Goal: Information Seeking & Learning: Compare options

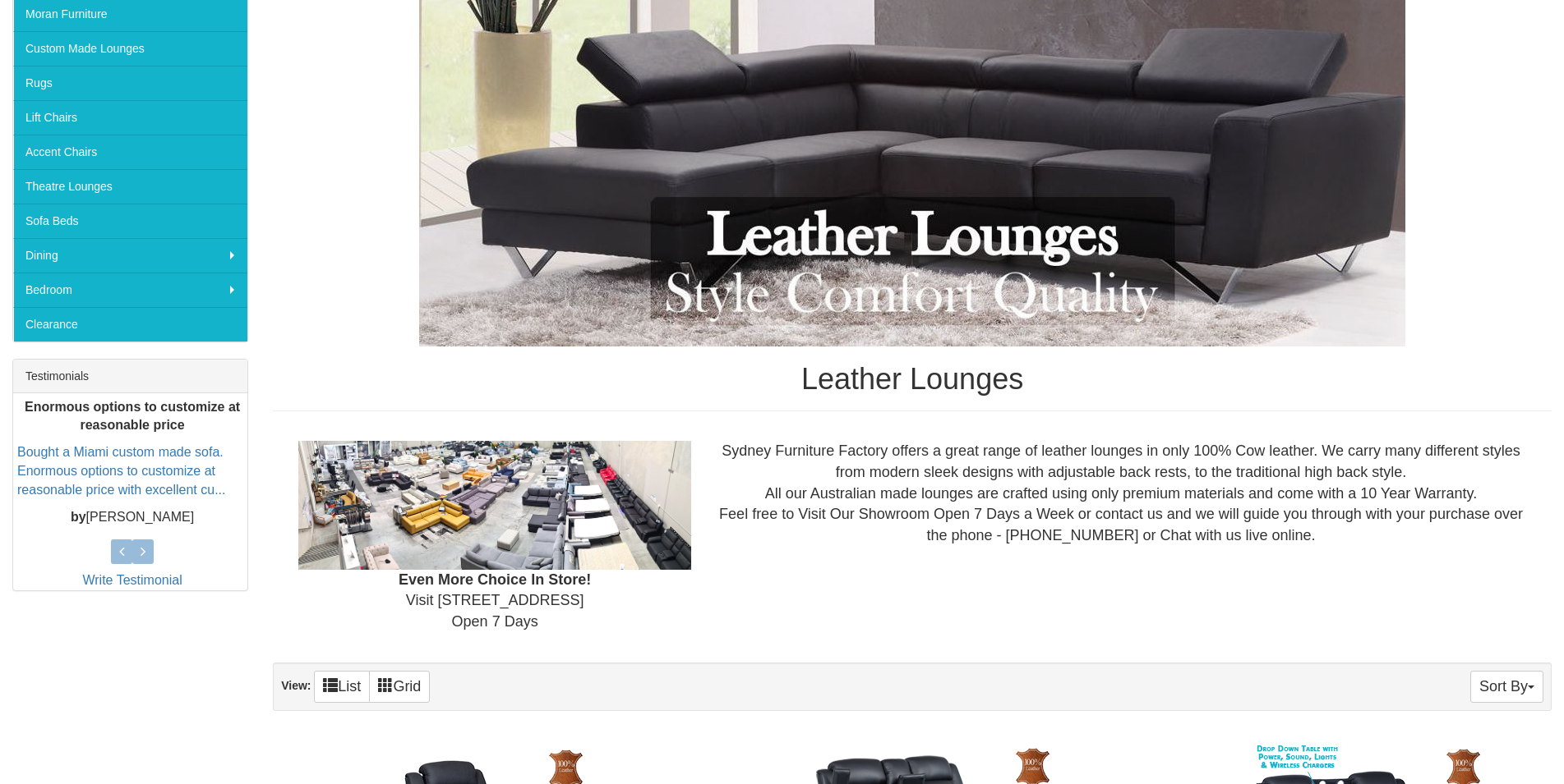
scroll to position [493, 0]
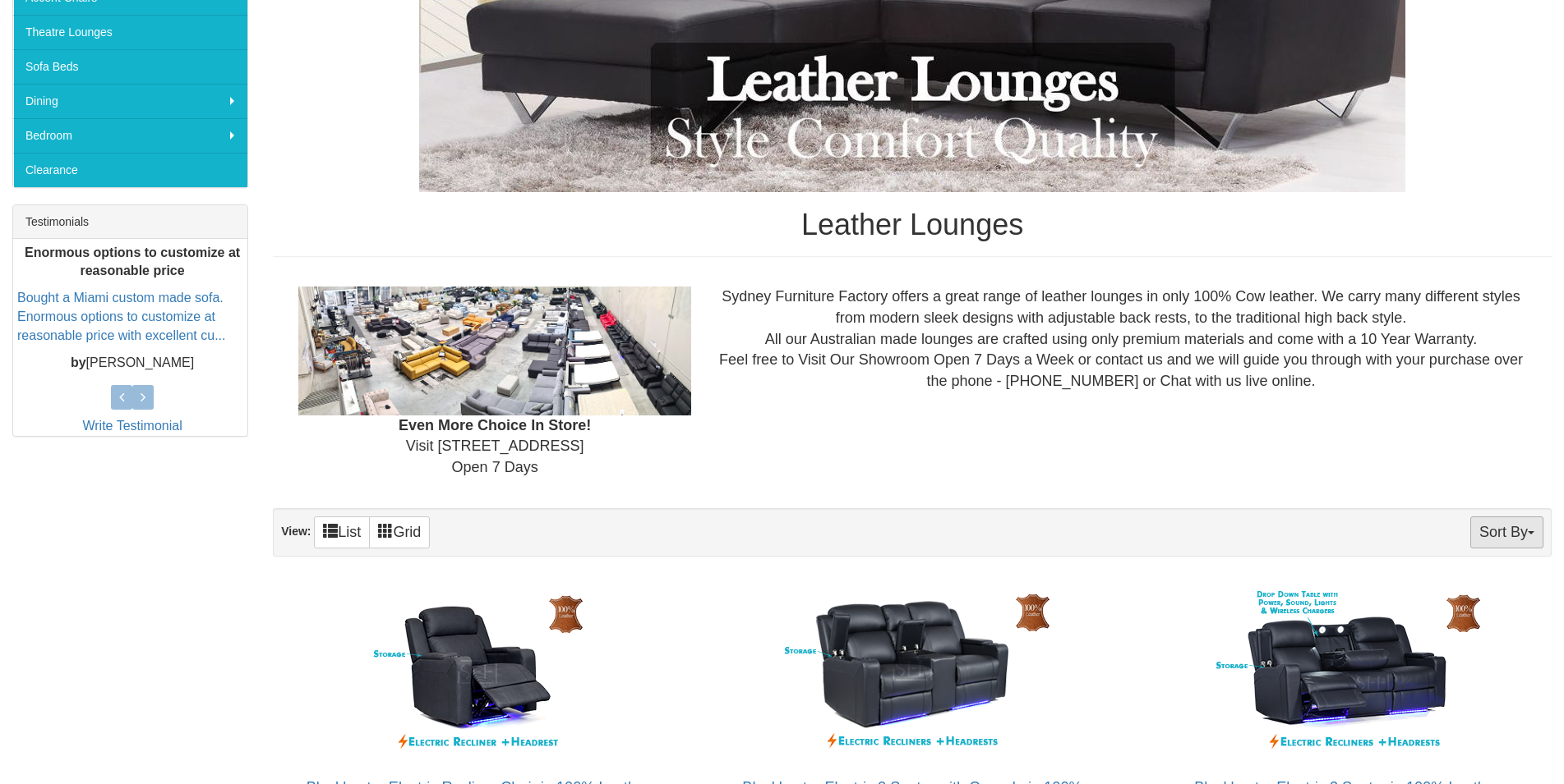
click at [1480, 527] on button "Sort By" at bounding box center [1506, 533] width 73 height 32
click at [1455, 589] on link "Price+" at bounding box center [1477, 587] width 130 height 22
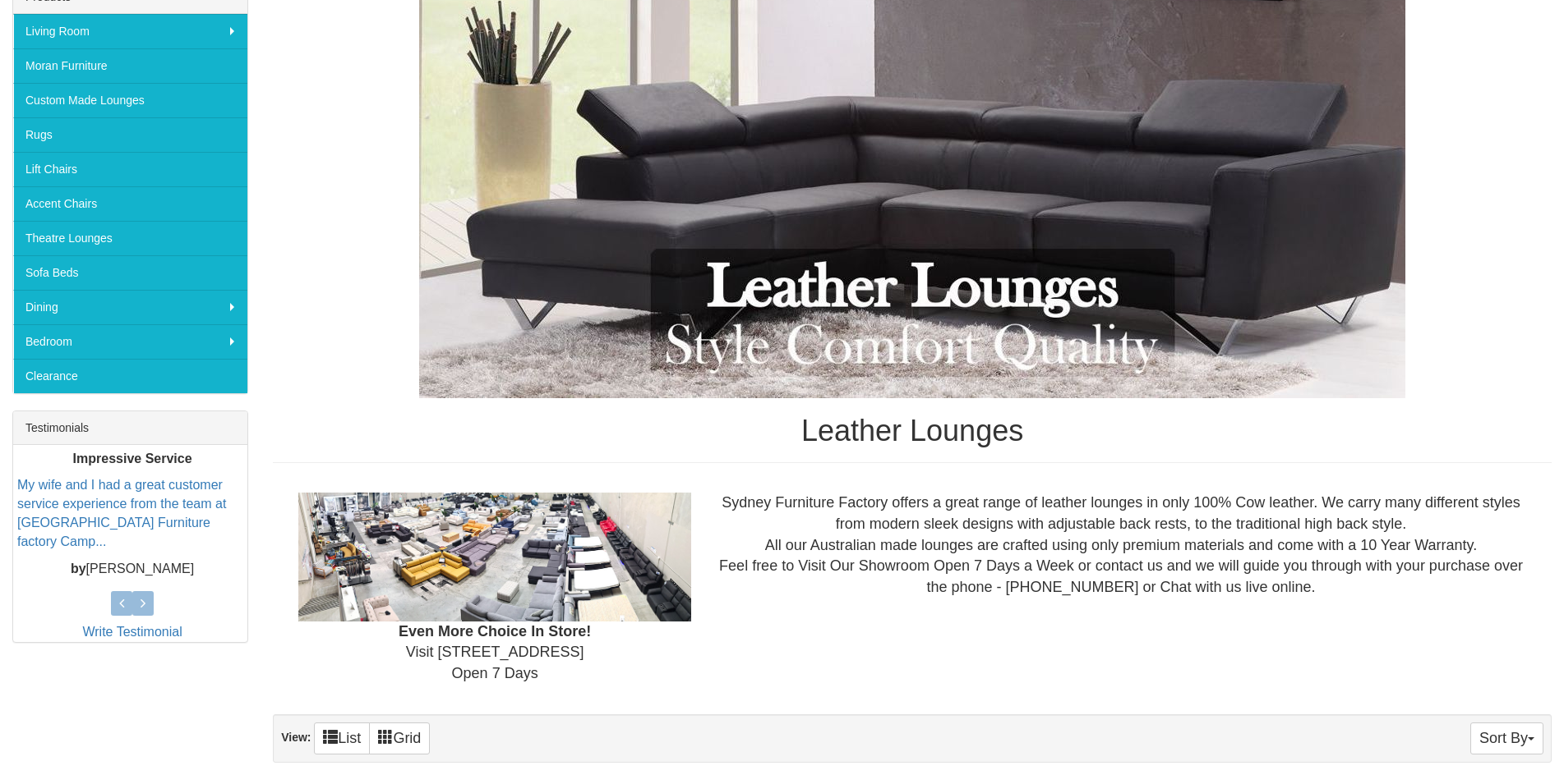
scroll to position [657, 0]
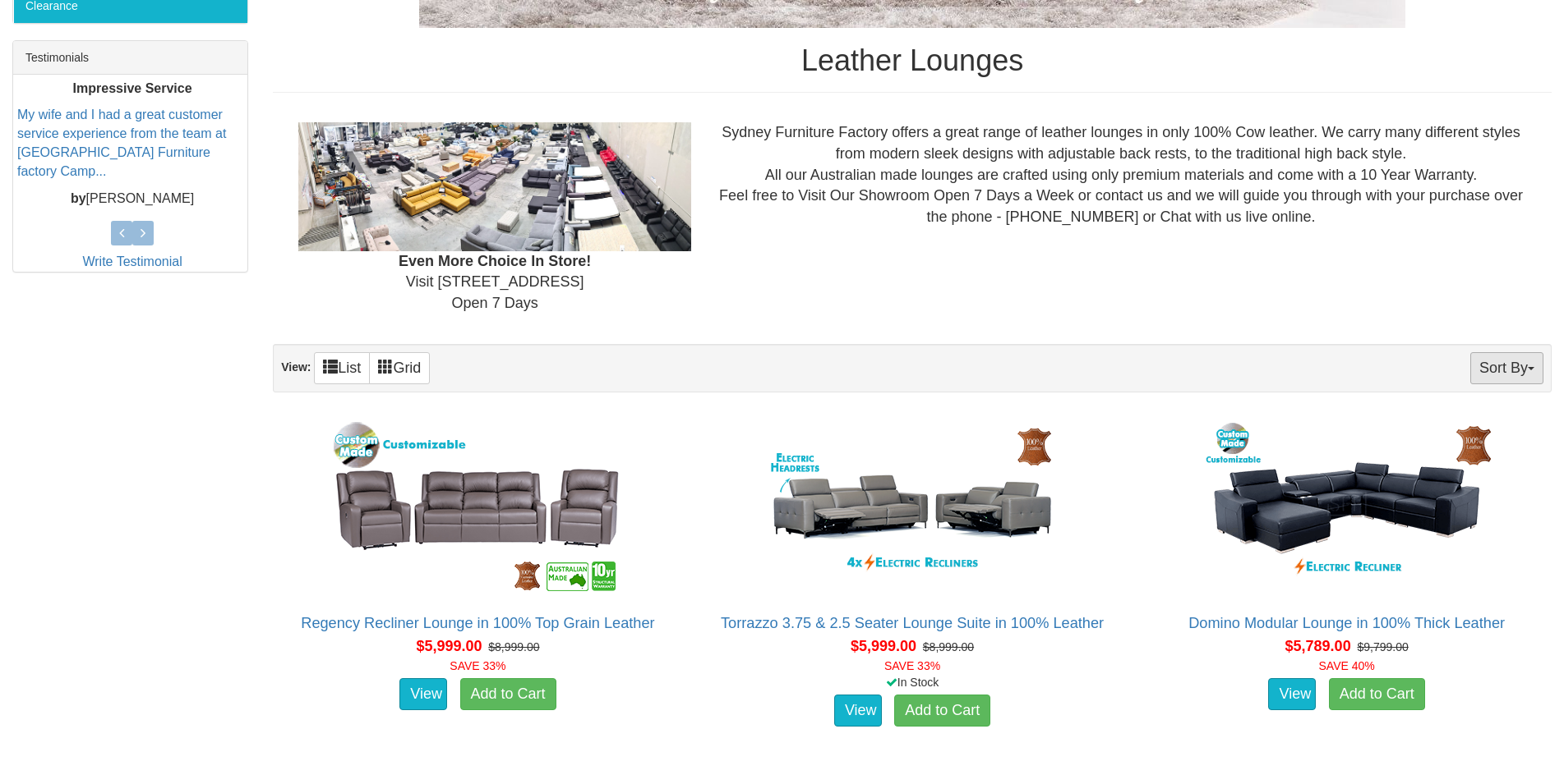
click at [1498, 365] on button "Sort By" at bounding box center [1506, 368] width 73 height 32
click at [1469, 423] on link "Price-" at bounding box center [1477, 423] width 130 height 22
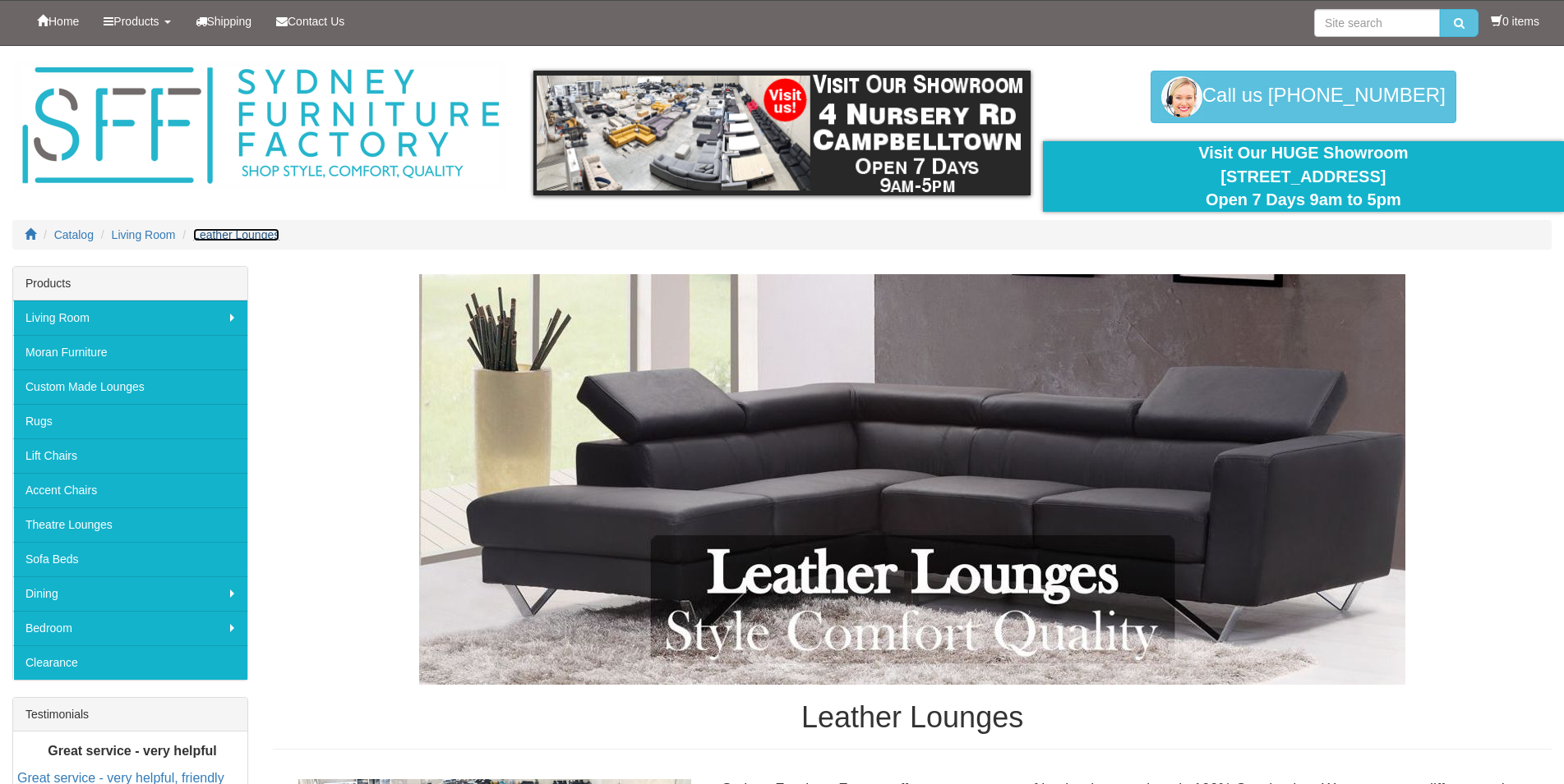
click at [242, 236] on span "Leather Lounges" at bounding box center [236, 235] width 86 height 13
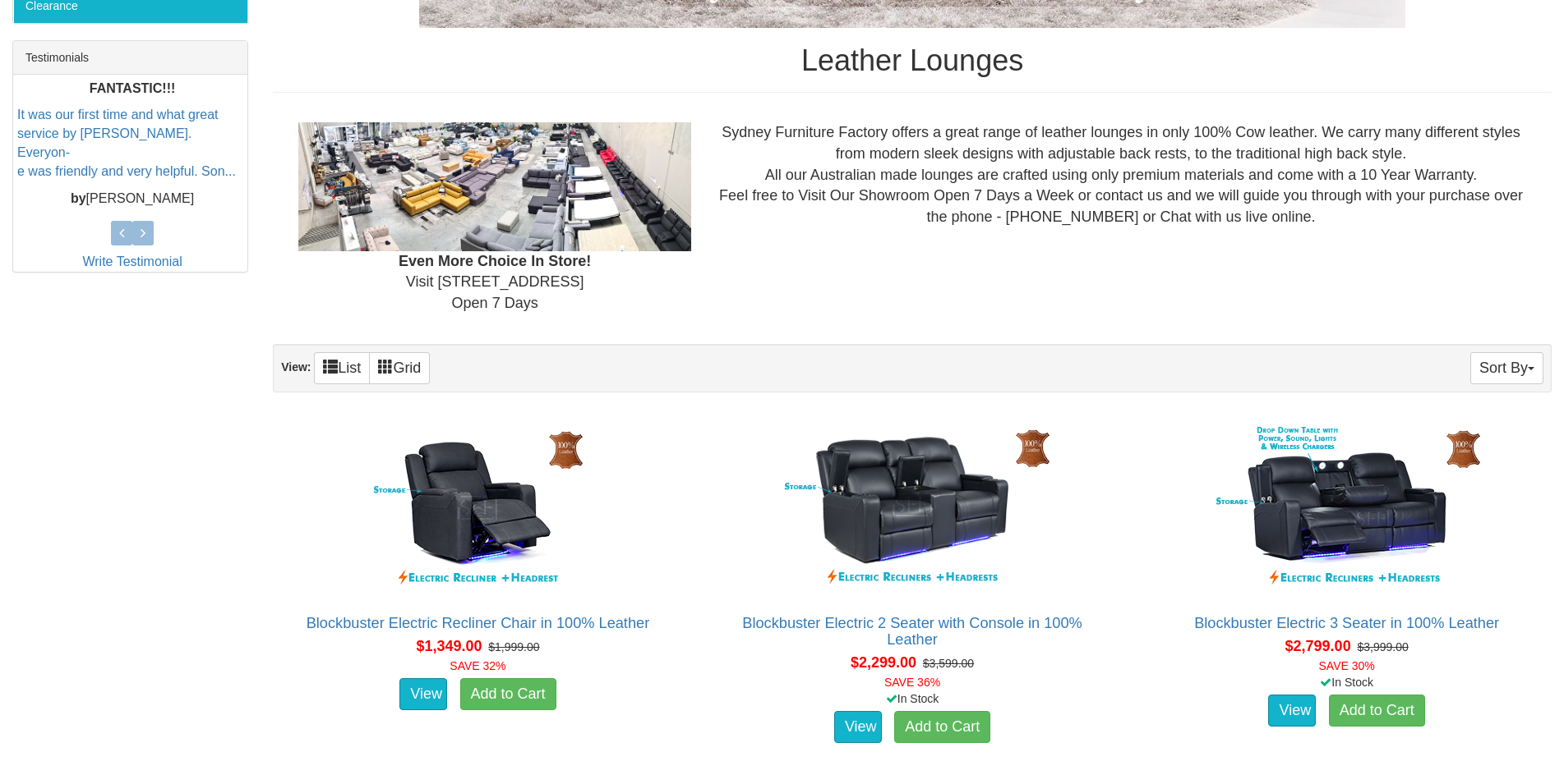
scroll to position [986, 0]
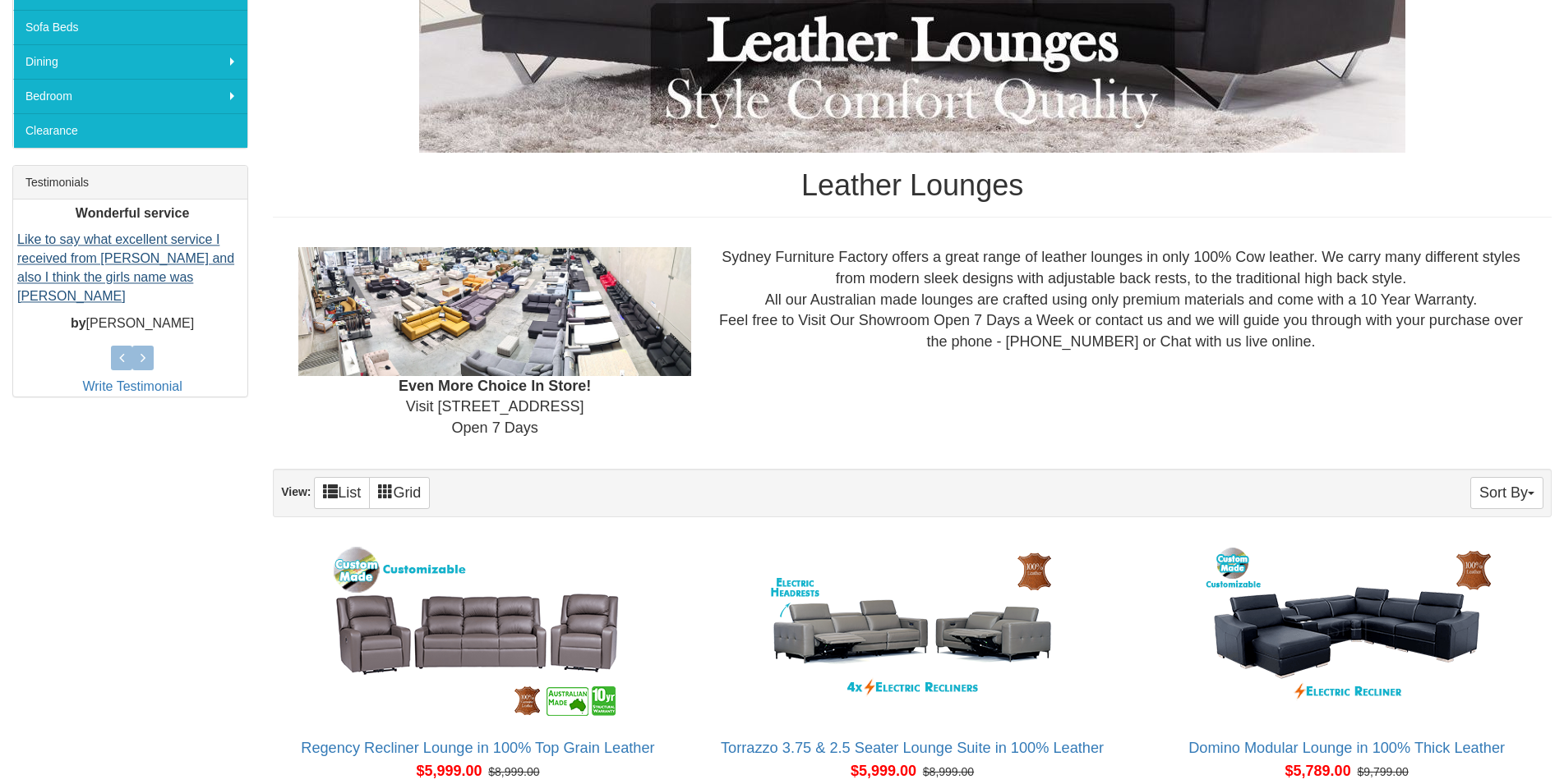
scroll to position [493, 0]
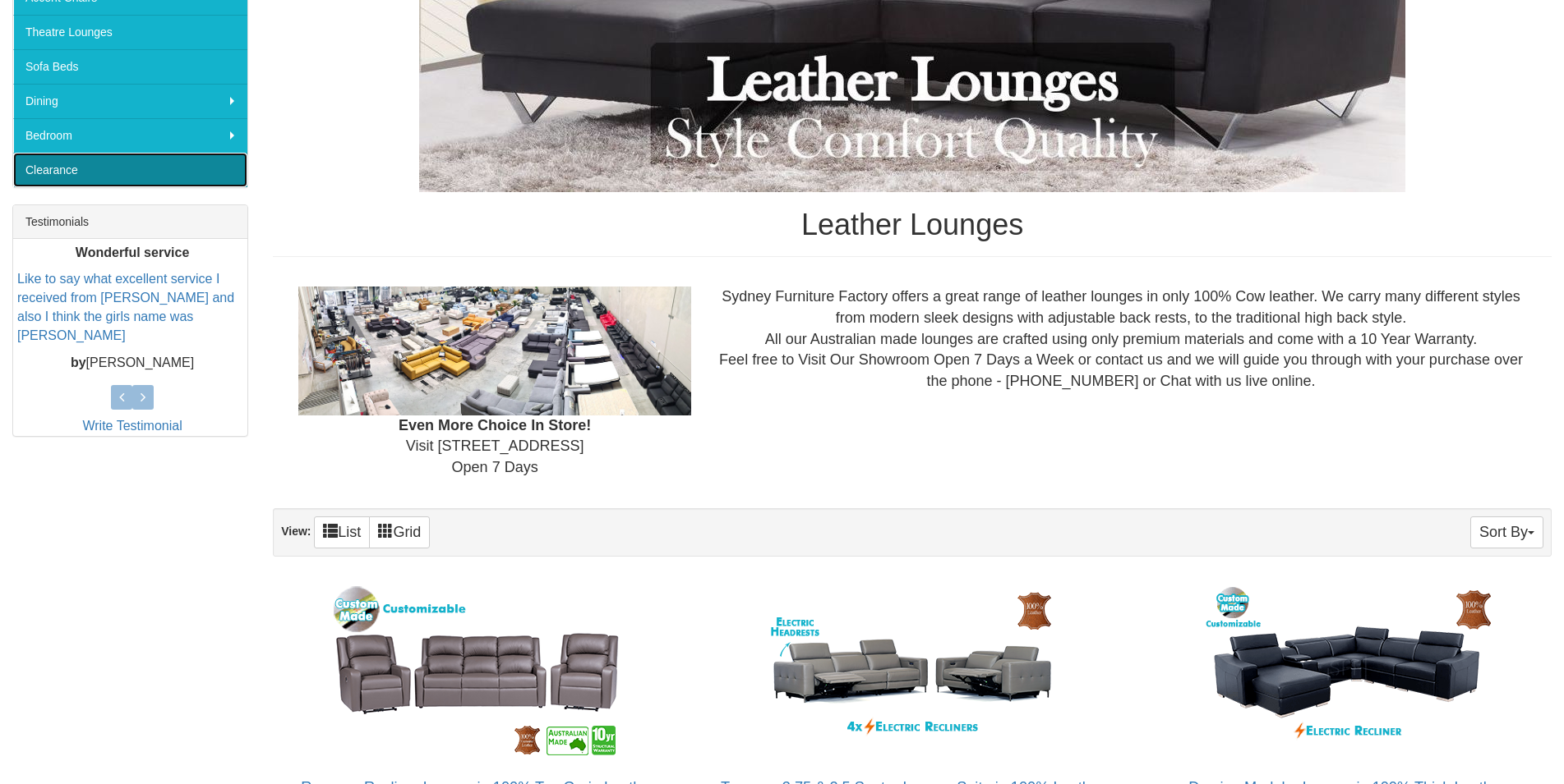
click at [62, 159] on link "Clearance" at bounding box center [130, 170] width 234 height 35
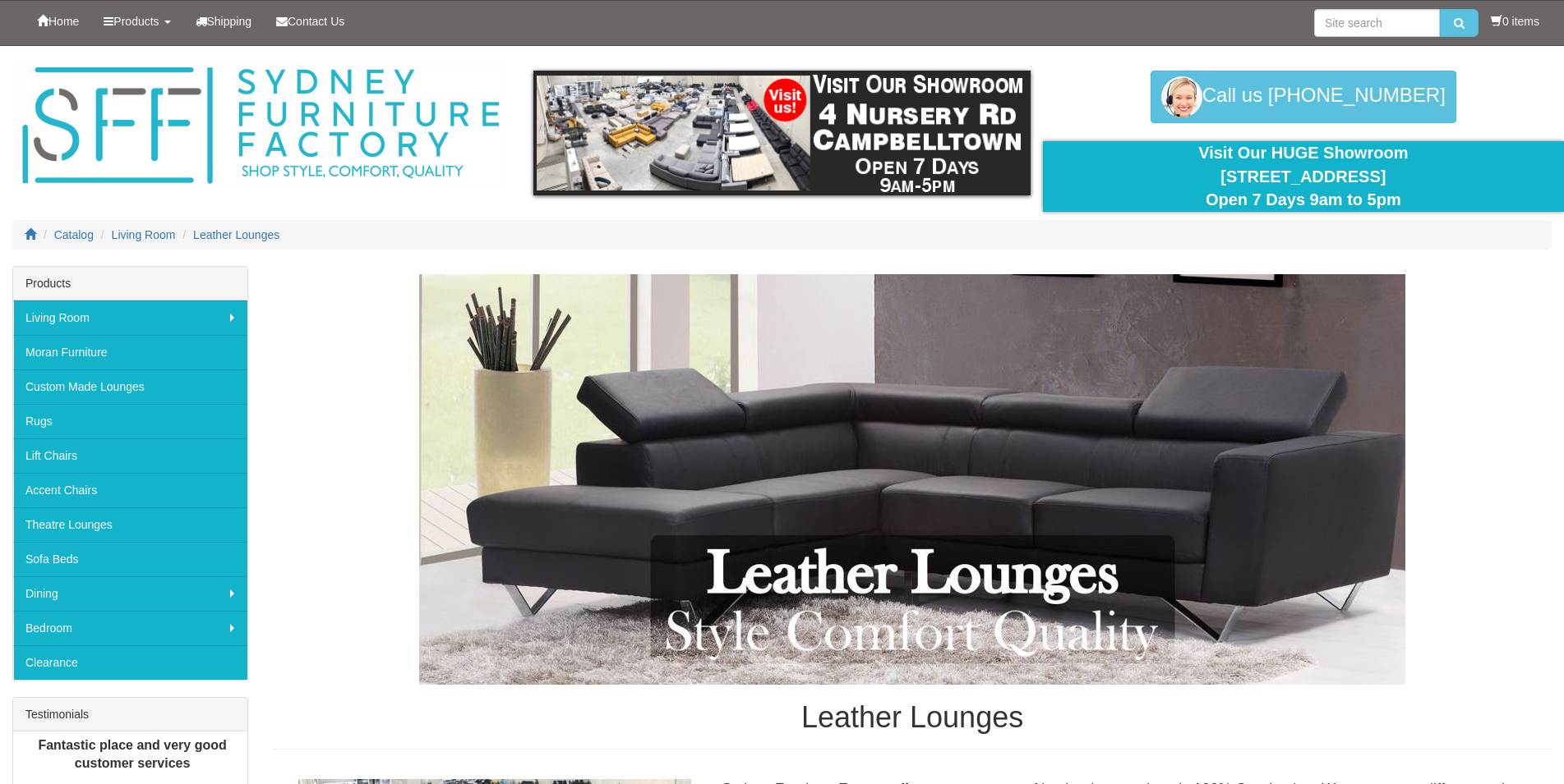
scroll to position [493, 0]
